Goal: Information Seeking & Learning: Learn about a topic

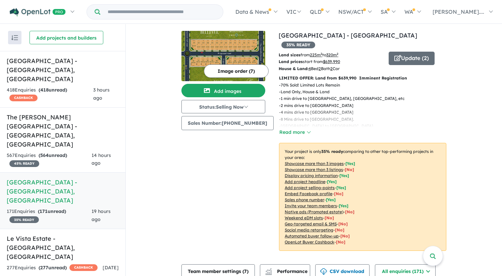
scroll to position [220, 0]
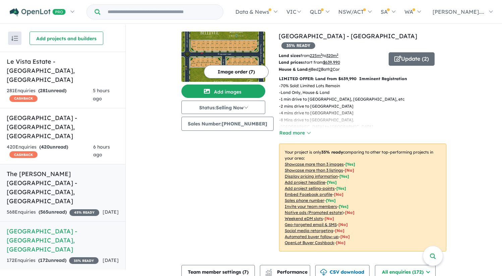
click at [74, 169] on h5 "The [PERSON_NAME][GEOGRAPHIC_DATA] - [GEOGRAPHIC_DATA] , [GEOGRAPHIC_DATA]" at bounding box center [63, 187] width 112 height 36
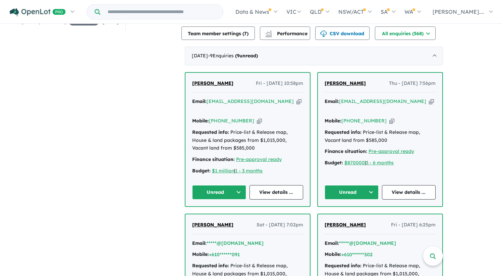
scroll to position [224, 0]
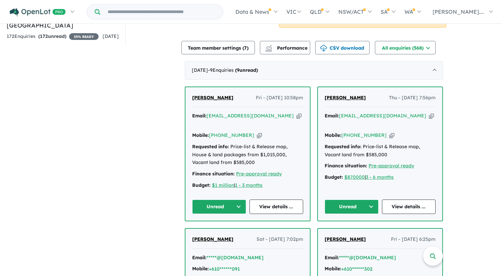
click at [206, 95] on span "[PERSON_NAME]" at bounding box center [212, 98] width 41 height 6
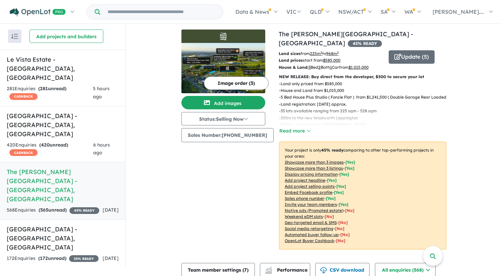
scroll to position [0, 0]
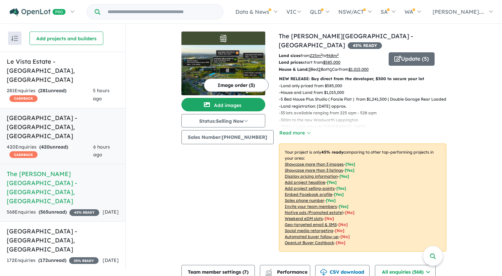
click at [57, 113] on h5 "Leppington Square Estate - Leppington , NSW" at bounding box center [63, 126] width 112 height 27
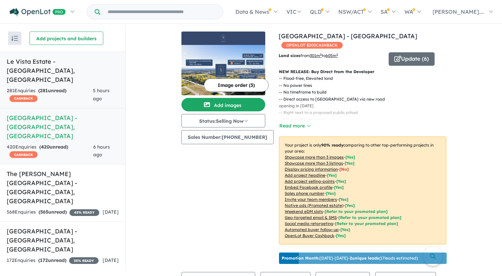
click at [54, 66] on link "Le Vista Estate - Austral , NSW 281 Enquir ies ( 281 unread) CASHBACK 5 hours a…" at bounding box center [62, 80] width 125 height 57
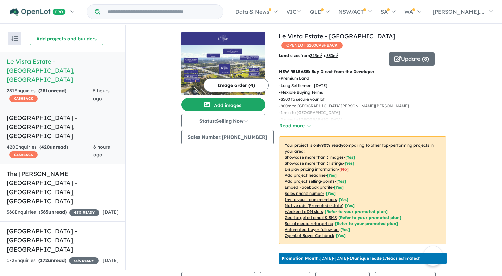
click at [51, 113] on h5 "Leppington Square Estate - Leppington , NSW" at bounding box center [63, 126] width 112 height 27
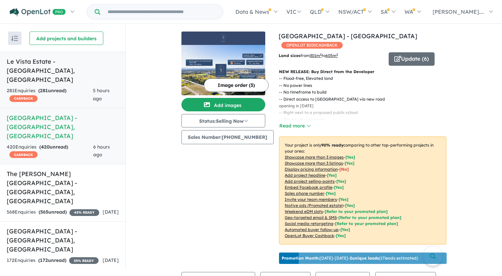
click at [62, 65] on h5 "Le Vista Estate - Austral , NSW" at bounding box center [63, 70] width 112 height 27
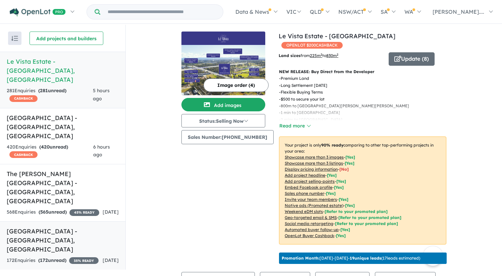
click at [84, 256] on div "172 Enquir ies ( 172 unread) 35 % READY" at bounding box center [53, 260] width 92 height 8
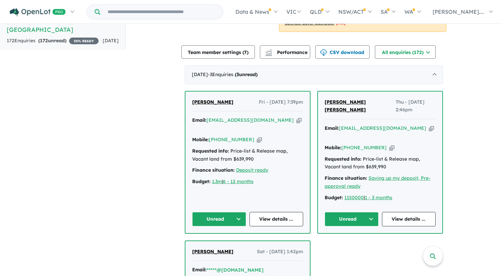
scroll to position [244, 0]
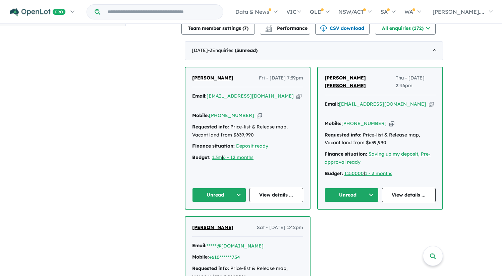
click at [209, 75] on span "[PERSON_NAME]" at bounding box center [212, 78] width 41 height 6
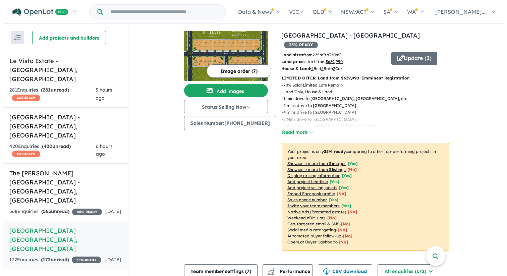
scroll to position [1, 0]
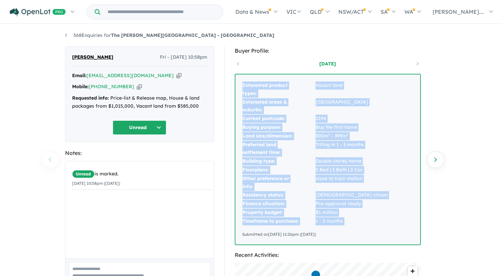
drag, startPoint x: 242, startPoint y: 85, endPoint x: 375, endPoint y: 226, distance: 193.5
click at [375, 226] on div "Interested product types: Vacant land Interested areas & suburbs: Leppington Cu…" at bounding box center [327, 159] width 185 height 170
copy tbody "Interested product types: Vacant land Interested areas & suburbs: Leppington Cu…"
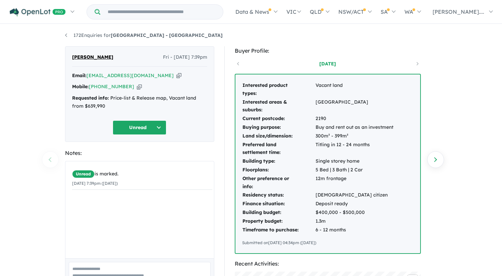
click at [106, 54] on span "[PERSON_NAME]" at bounding box center [92, 57] width 41 height 8
click at [107, 58] on span "[PERSON_NAME]" at bounding box center [92, 57] width 41 height 8
copy span "[PERSON_NAME]"
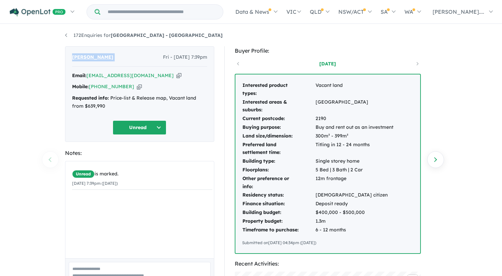
click at [176, 75] on icon "button" at bounding box center [178, 75] width 5 height 7
copy span "[PERSON_NAME]"
click at [137, 87] on icon "button" at bounding box center [139, 86] width 5 height 7
copy span "[PERSON_NAME]"
drag, startPoint x: 111, startPoint y: 96, endPoint x: 117, endPoint y: 105, distance: 11.1
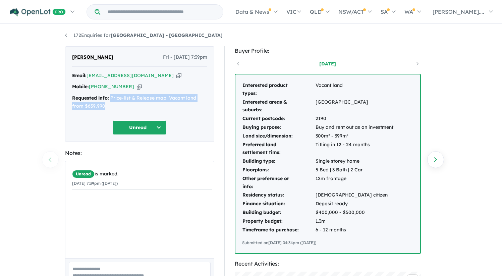
click at [117, 105] on div "Requested info: Price-list & Release map, Vacant land from $639,990" at bounding box center [139, 102] width 135 height 16
copy div "Price-list & Release map, Vacant land from $639,990"
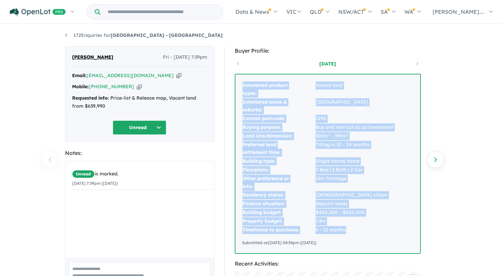
drag, startPoint x: 243, startPoint y: 84, endPoint x: 373, endPoint y: 229, distance: 195.1
click at [373, 229] on tbody "Interested product types: Vacant land Interested areas & suburbs: [GEOGRAPHIC_D…" at bounding box center [318, 157] width 152 height 153
copy tbody "Interested product types: Vacant land Interested areas & suburbs: [GEOGRAPHIC_D…"
click at [332, 132] on td "300m² - 399m²" at bounding box center [354, 136] width 78 height 9
